Goal: Task Accomplishment & Management: Use online tool/utility

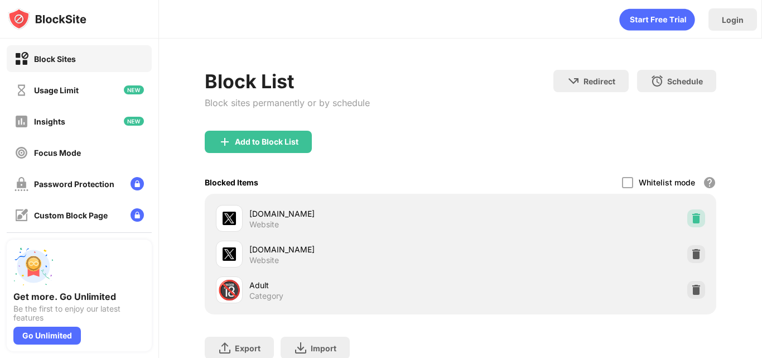
click at [691, 219] on img at bounding box center [696, 218] width 11 height 11
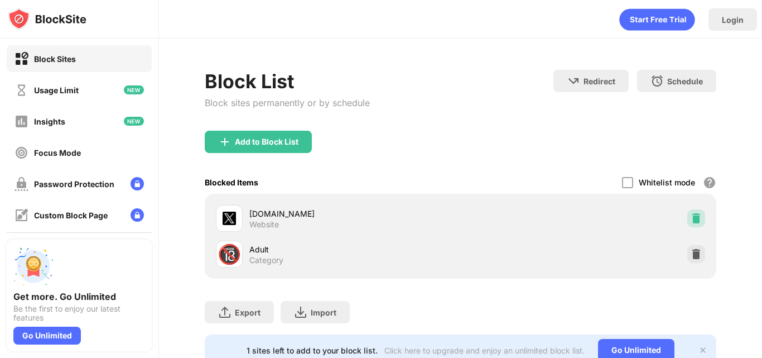
click at [691, 219] on img at bounding box center [696, 218] width 11 height 11
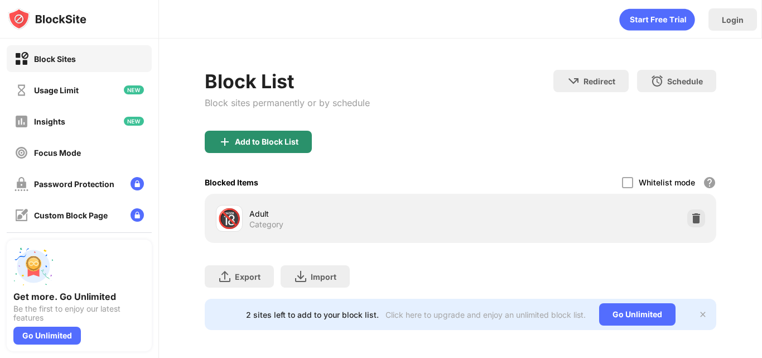
click at [285, 146] on div "Add to Block List" at bounding box center [267, 141] width 64 height 9
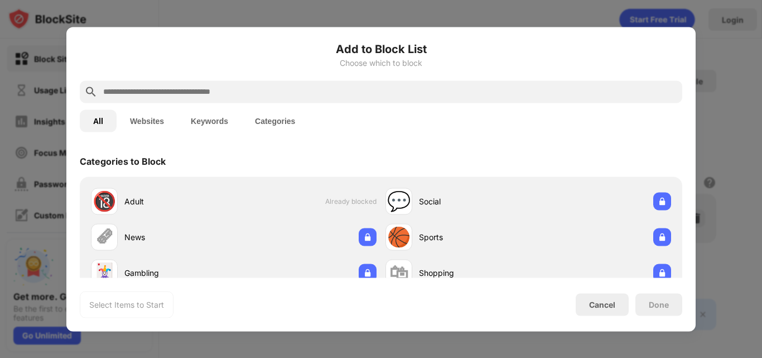
click at [213, 89] on input "text" at bounding box center [390, 91] width 576 height 13
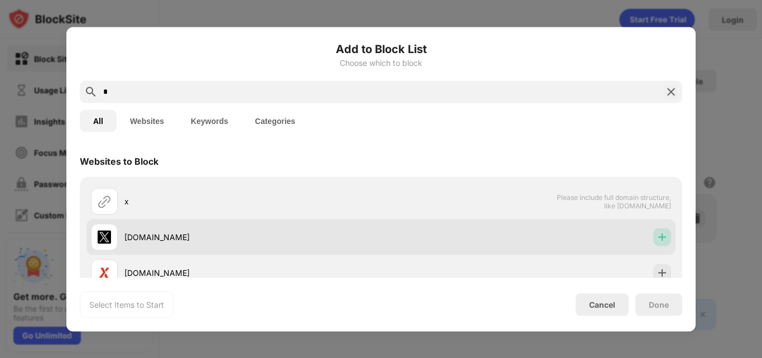
click at [657, 235] on img at bounding box center [662, 236] width 11 height 11
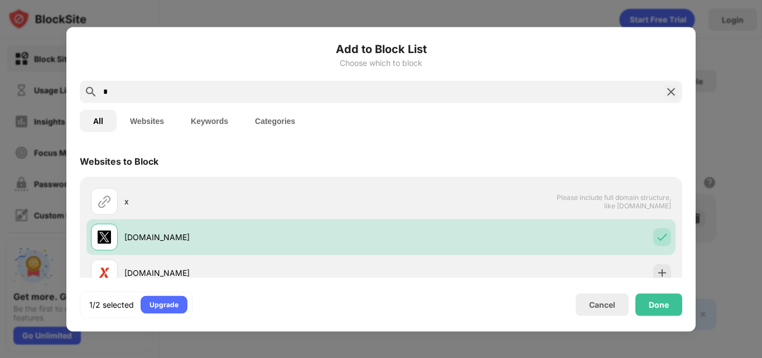
click at [247, 92] on input "*" at bounding box center [381, 91] width 558 height 13
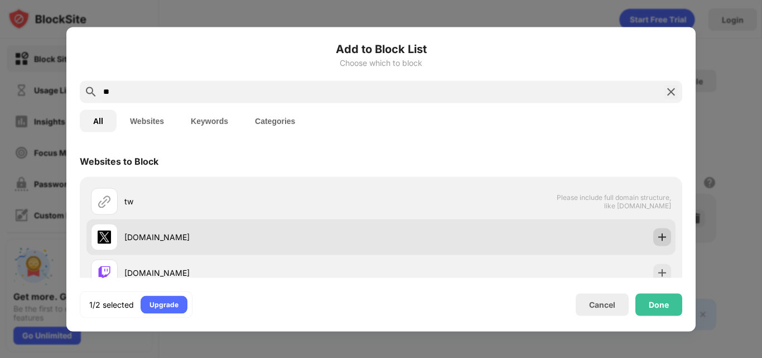
type input "**"
click at [654, 243] on div at bounding box center [663, 237] width 18 height 18
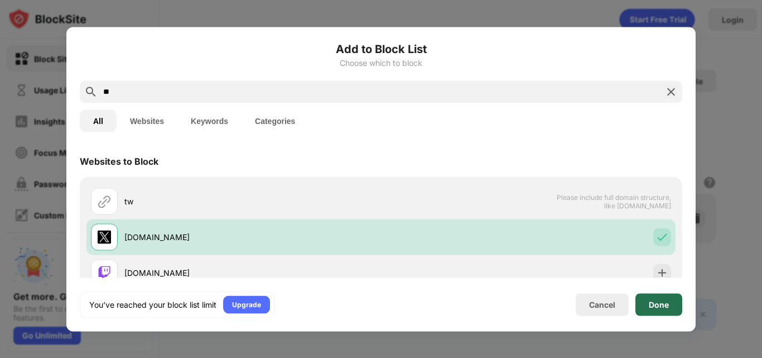
click at [658, 307] on div "Done" at bounding box center [659, 304] width 20 height 9
